Goal: Task Accomplishment & Management: Use online tool/utility

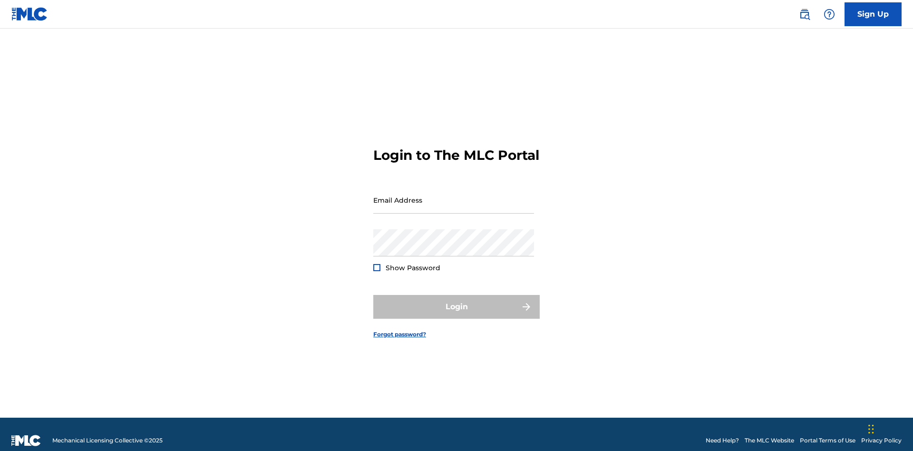
scroll to position [12, 0]
click at [454, 195] on input "Email Address" at bounding box center [453, 199] width 161 height 27
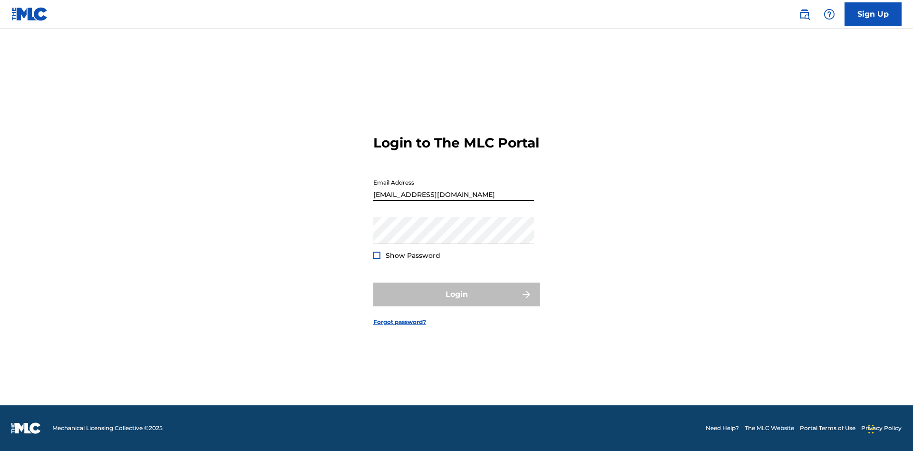
type input "[EMAIL_ADDRESS][DOMAIN_NAME]"
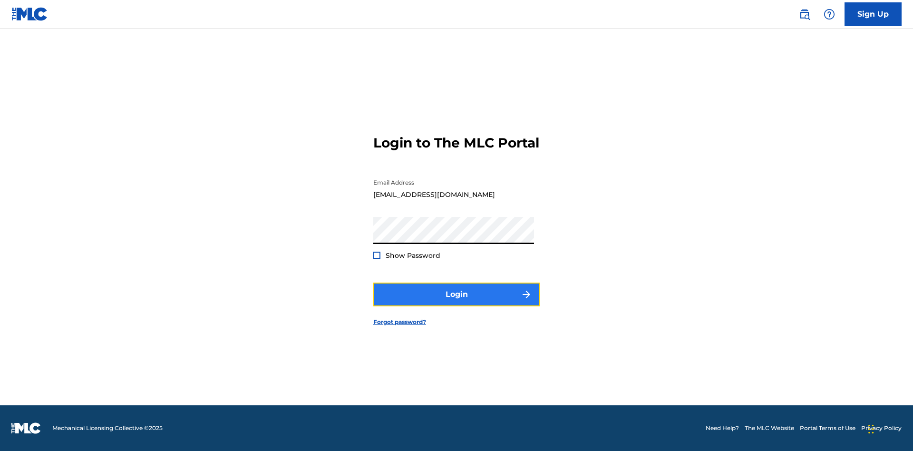
click at [456, 302] on button "Login" at bounding box center [456, 294] width 166 height 24
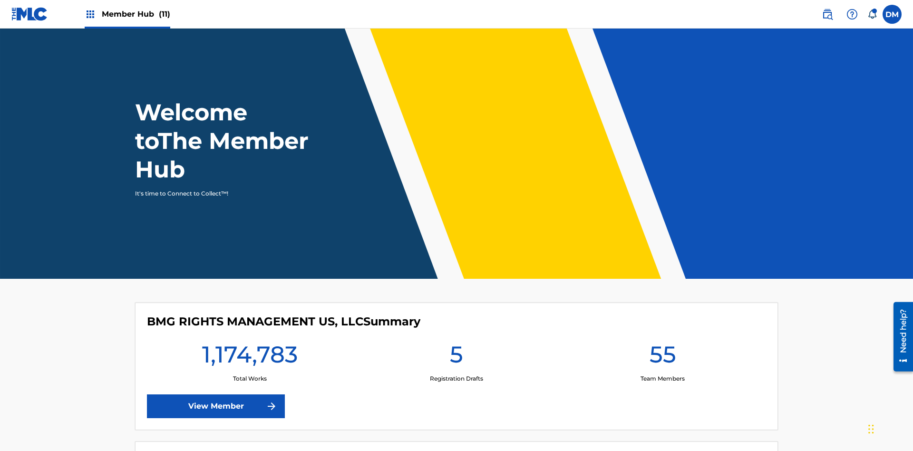
click at [135, 14] on span "Member Hub (11)" at bounding box center [136, 14] width 68 height 11
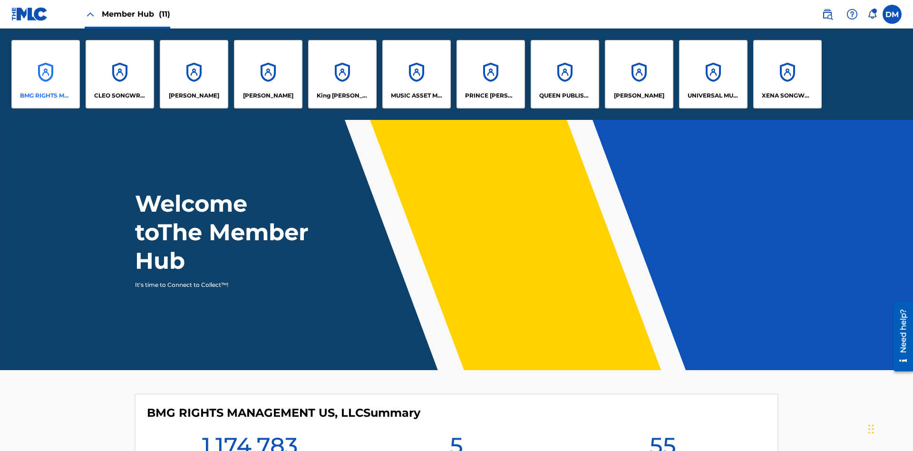
click at [46, 96] on p "BMG RIGHTS MANAGEMENT US, LLC" at bounding box center [46, 95] width 52 height 9
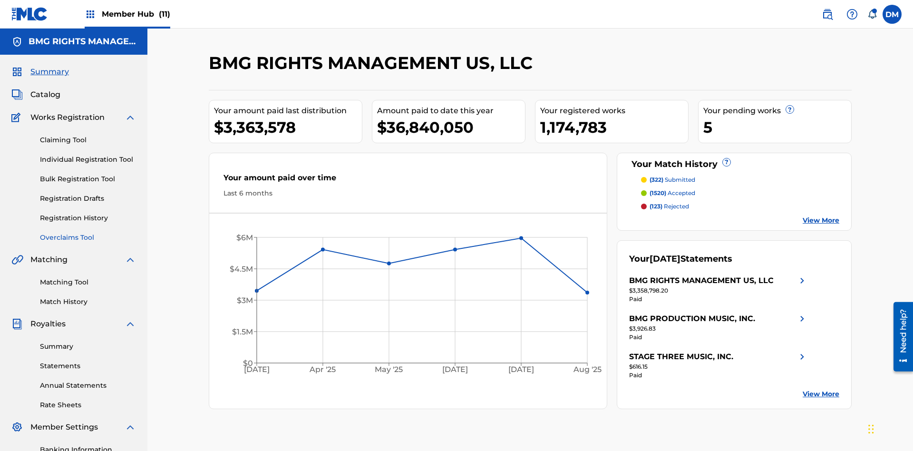
click at [88, 232] on link "Overclaims Tool" at bounding box center [88, 237] width 96 height 10
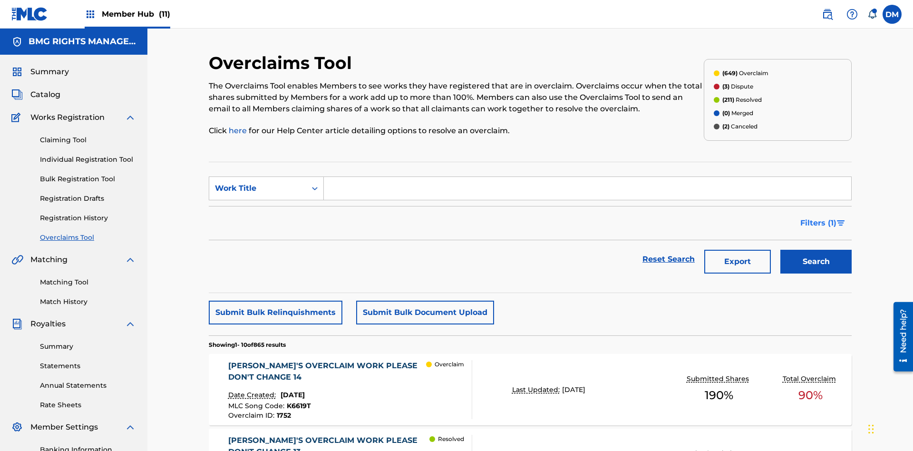
click at [818, 217] on span "Filters ( 1 )" at bounding box center [818, 222] width 36 height 11
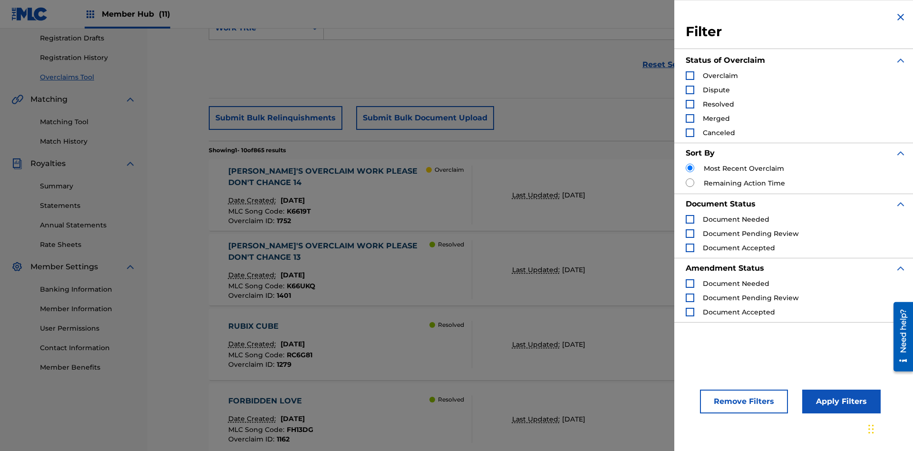
click at [690, 76] on div "Search Form" at bounding box center [690, 75] width 9 height 9
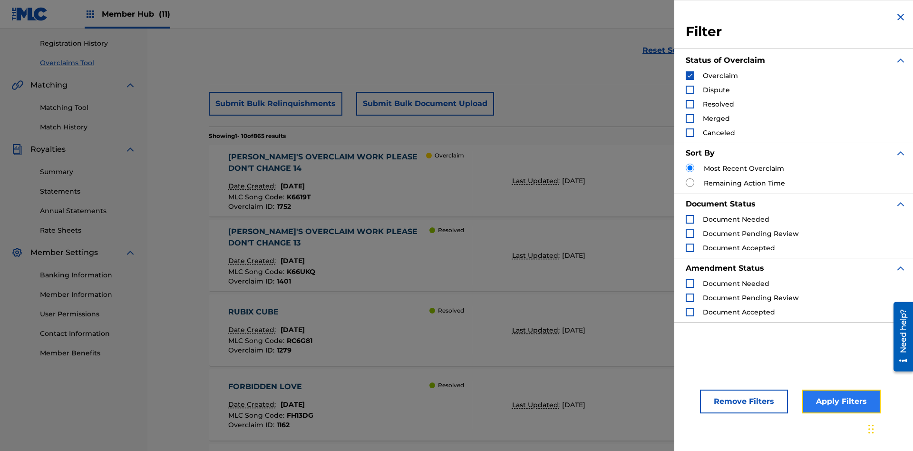
click at [840, 401] on button "Apply Filters" at bounding box center [841, 401] width 78 height 24
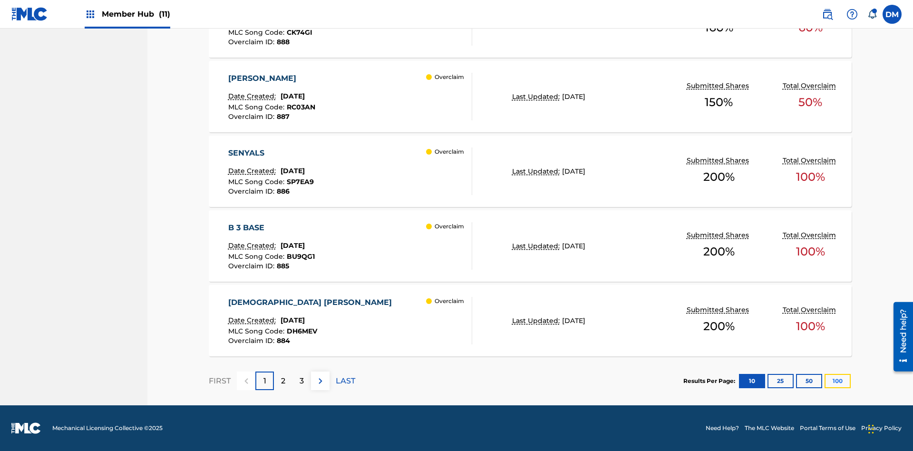
click at [824, 380] on button "100" at bounding box center [837, 381] width 26 height 14
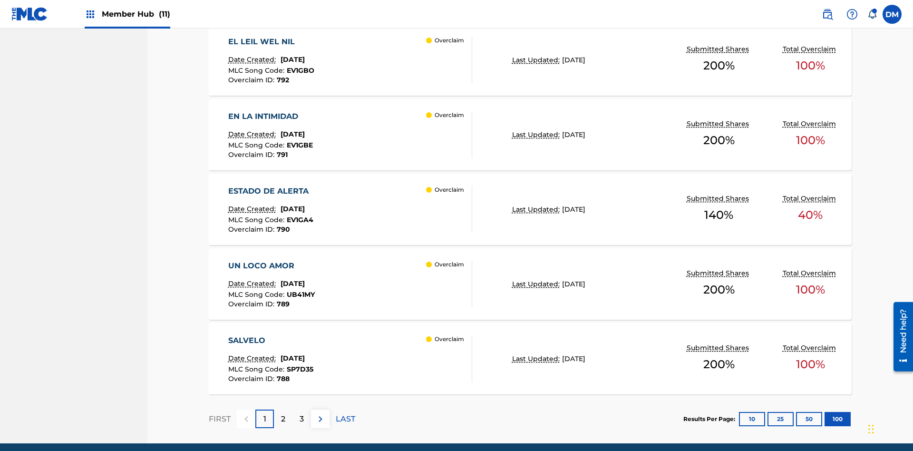
scroll to position [7459, 0]
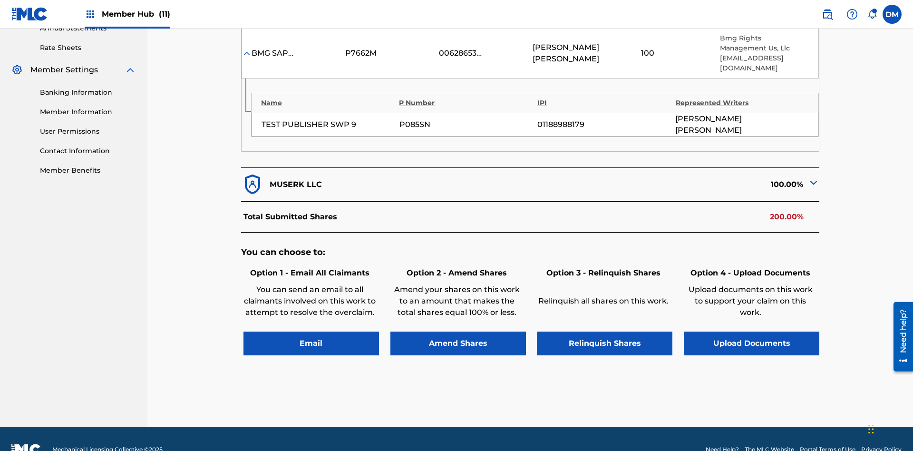
scroll to position [2, 0]
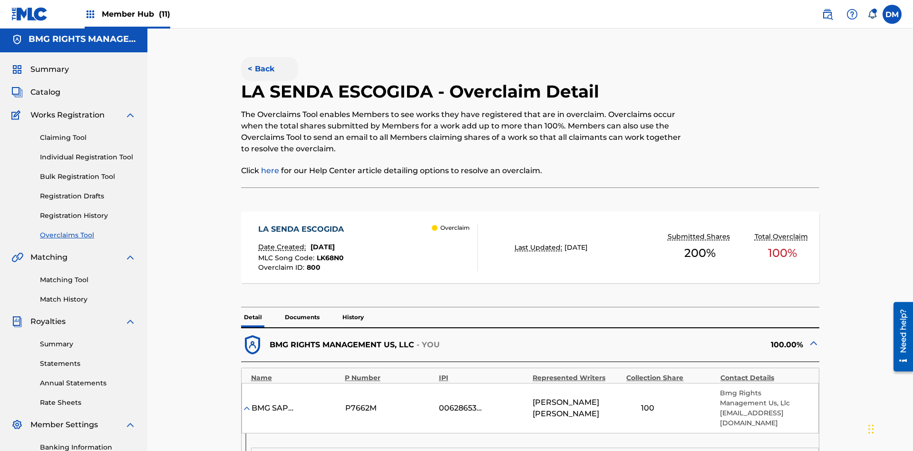
click at [269, 69] on button "< Back" at bounding box center [269, 69] width 57 height 24
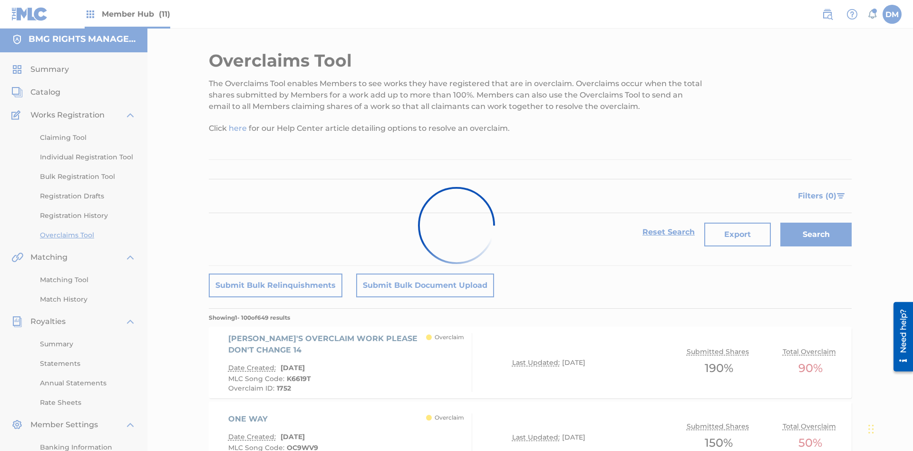
scroll to position [6865, 0]
